Goal: Task Accomplishment & Management: Manage account settings

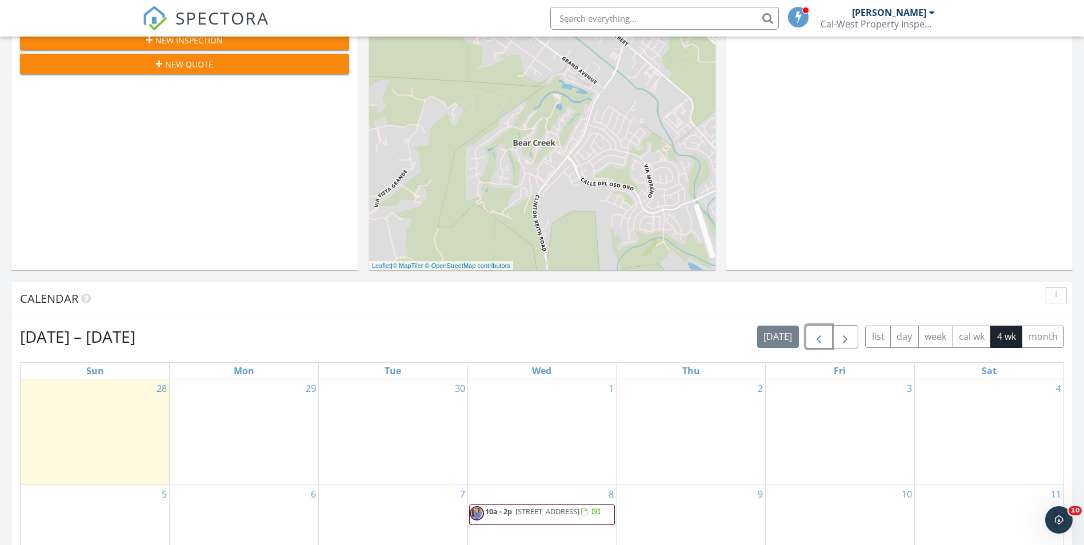
click at [807, 340] on button "button" at bounding box center [819, 336] width 27 height 23
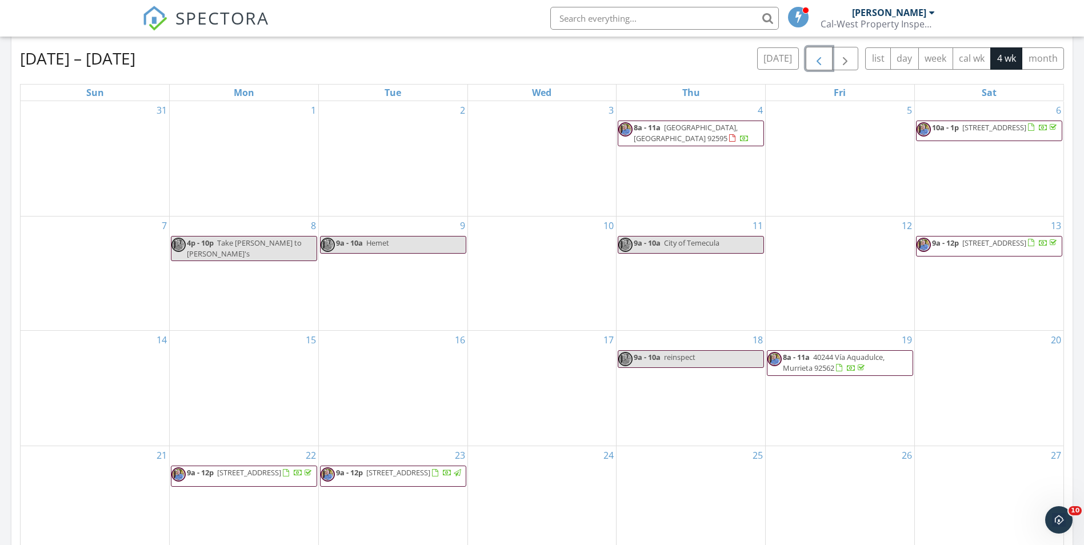
scroll to position [506, 0]
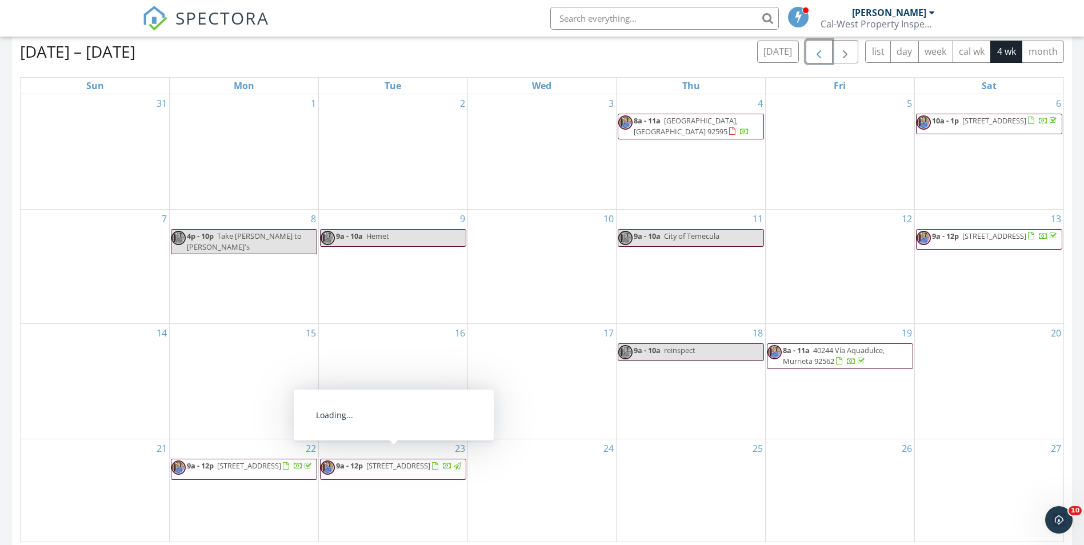
click at [443, 465] on div at bounding box center [447, 467] width 9 height 9
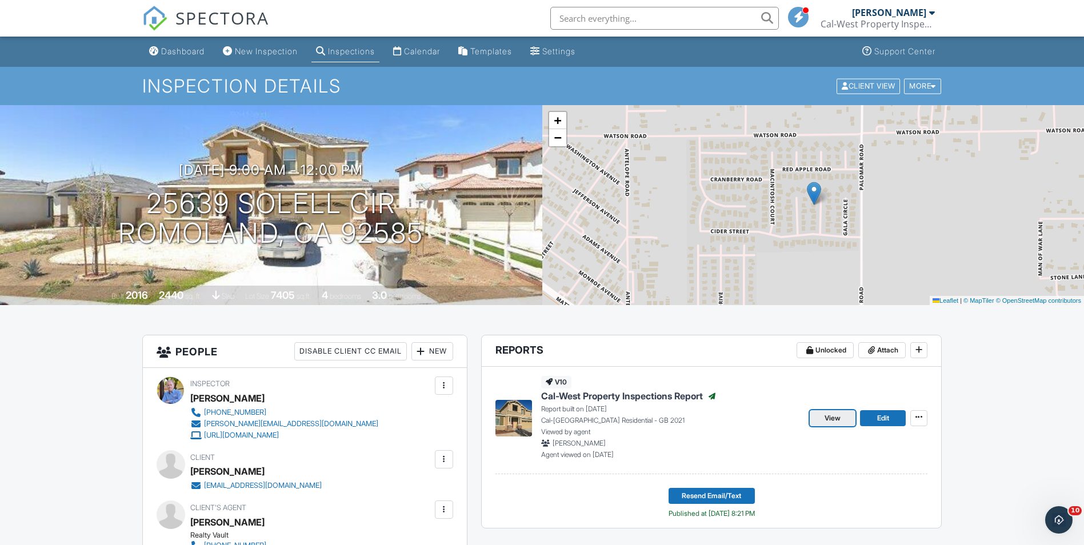
click at [840, 418] on span "View" at bounding box center [833, 418] width 16 height 11
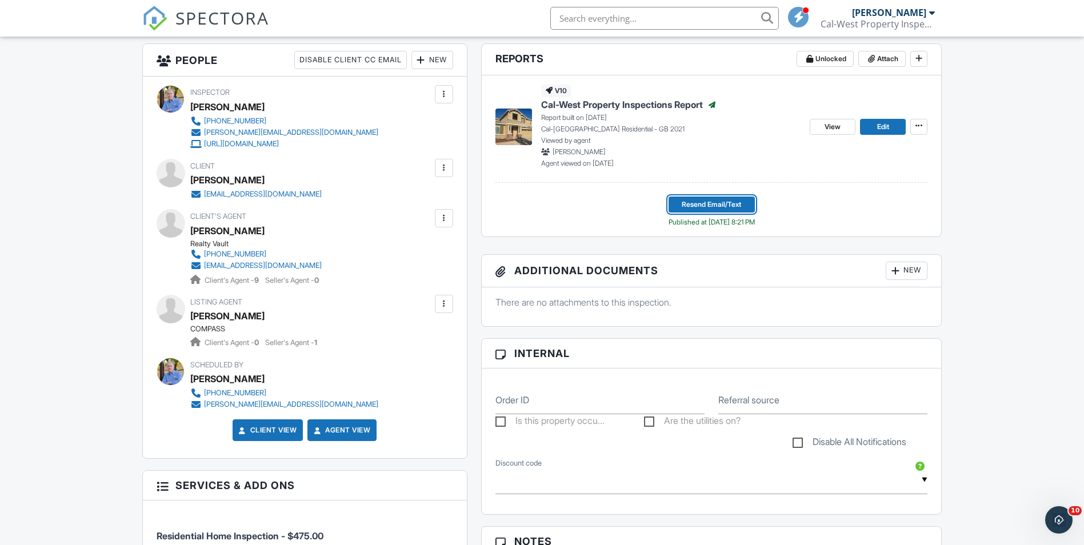
click at [726, 201] on span "Resend Email/Text" at bounding box center [711, 204] width 59 height 11
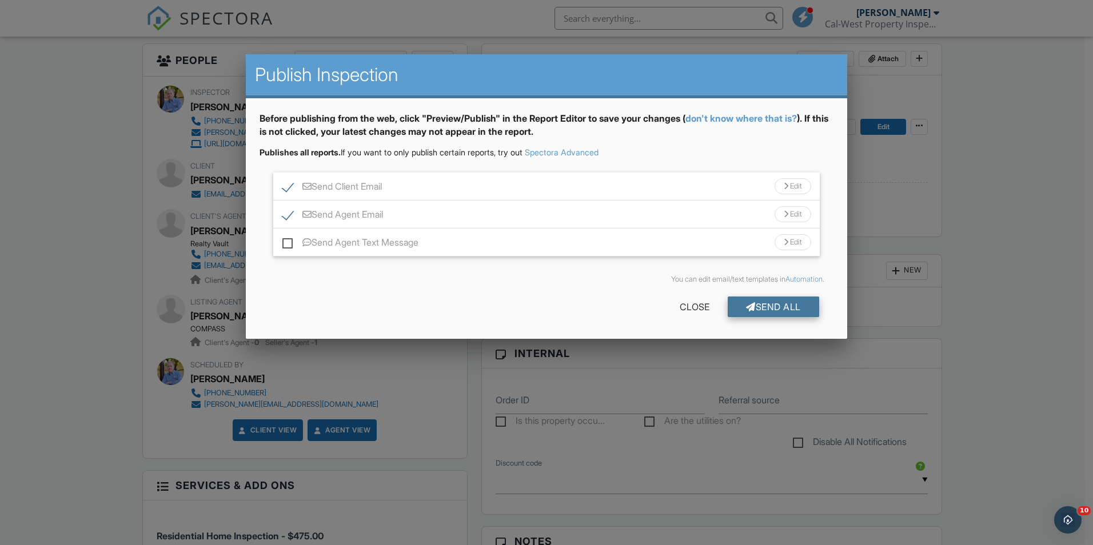
click at [780, 301] on div "Send All" at bounding box center [773, 307] width 91 height 21
